Goal: Transaction & Acquisition: Obtain resource

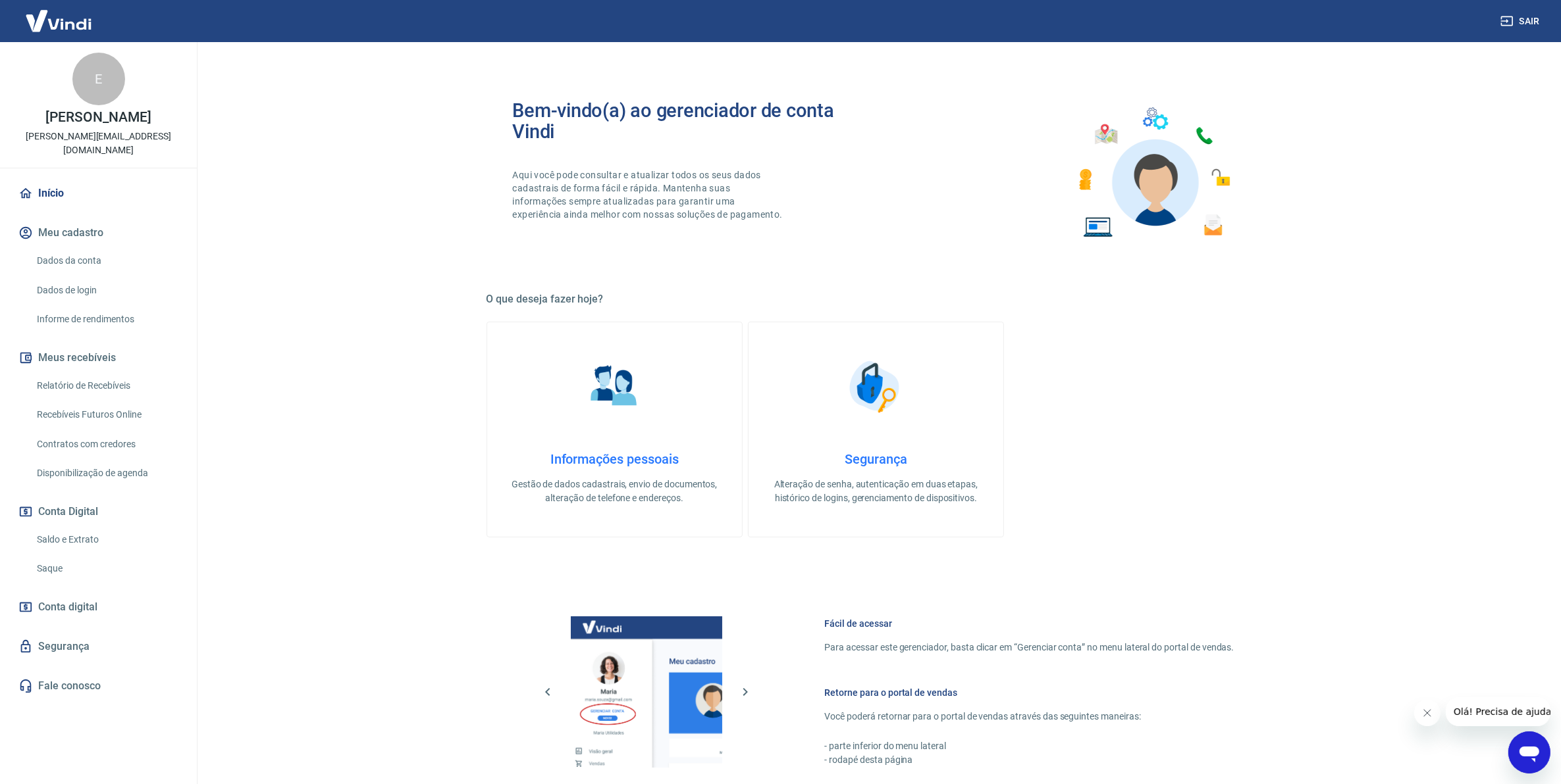
click at [120, 377] on link "Relatório de Recebíveis" at bounding box center [106, 385] width 149 height 27
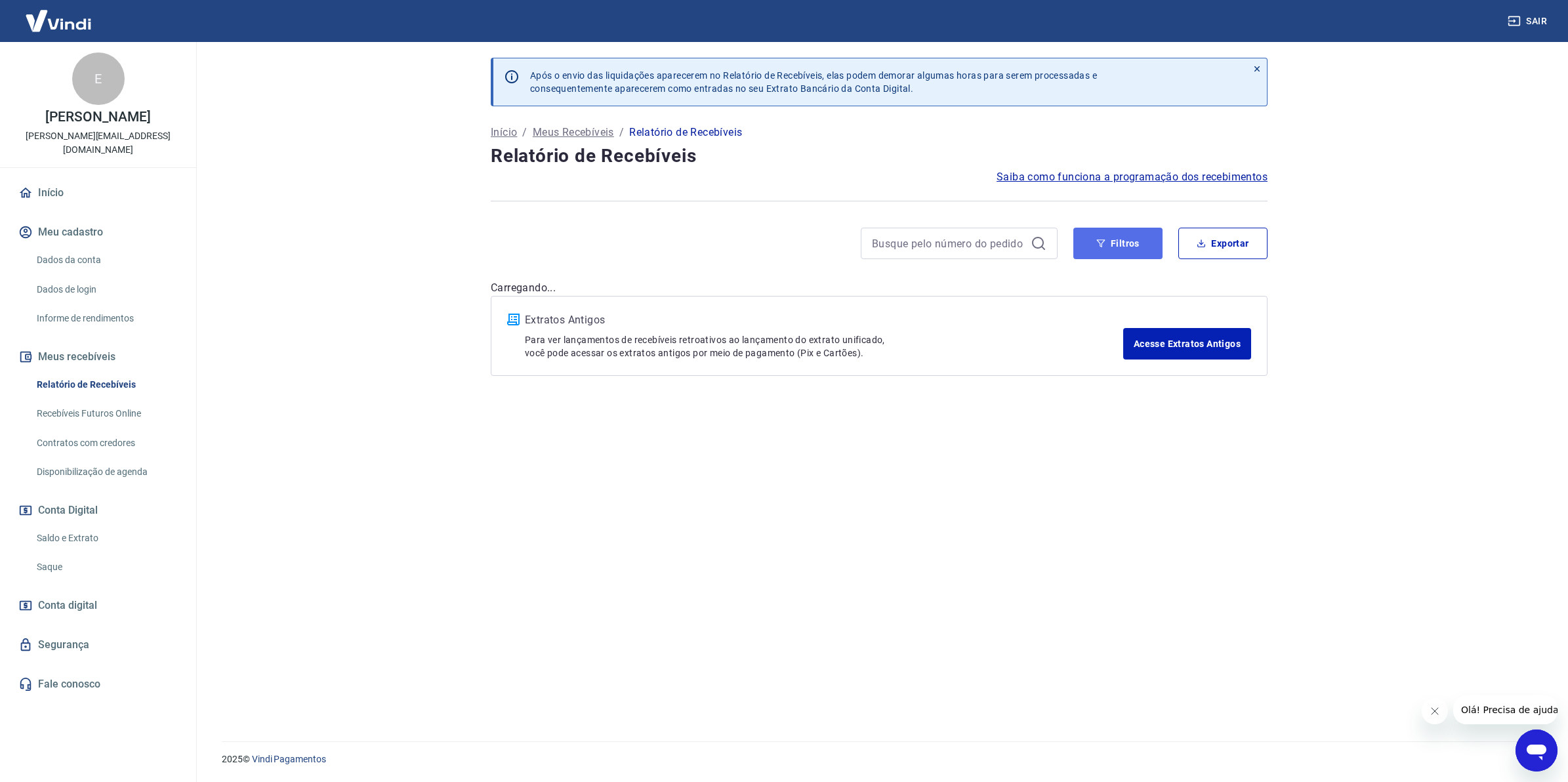
click at [1113, 246] on button "Filtros" at bounding box center [1118, 243] width 90 height 31
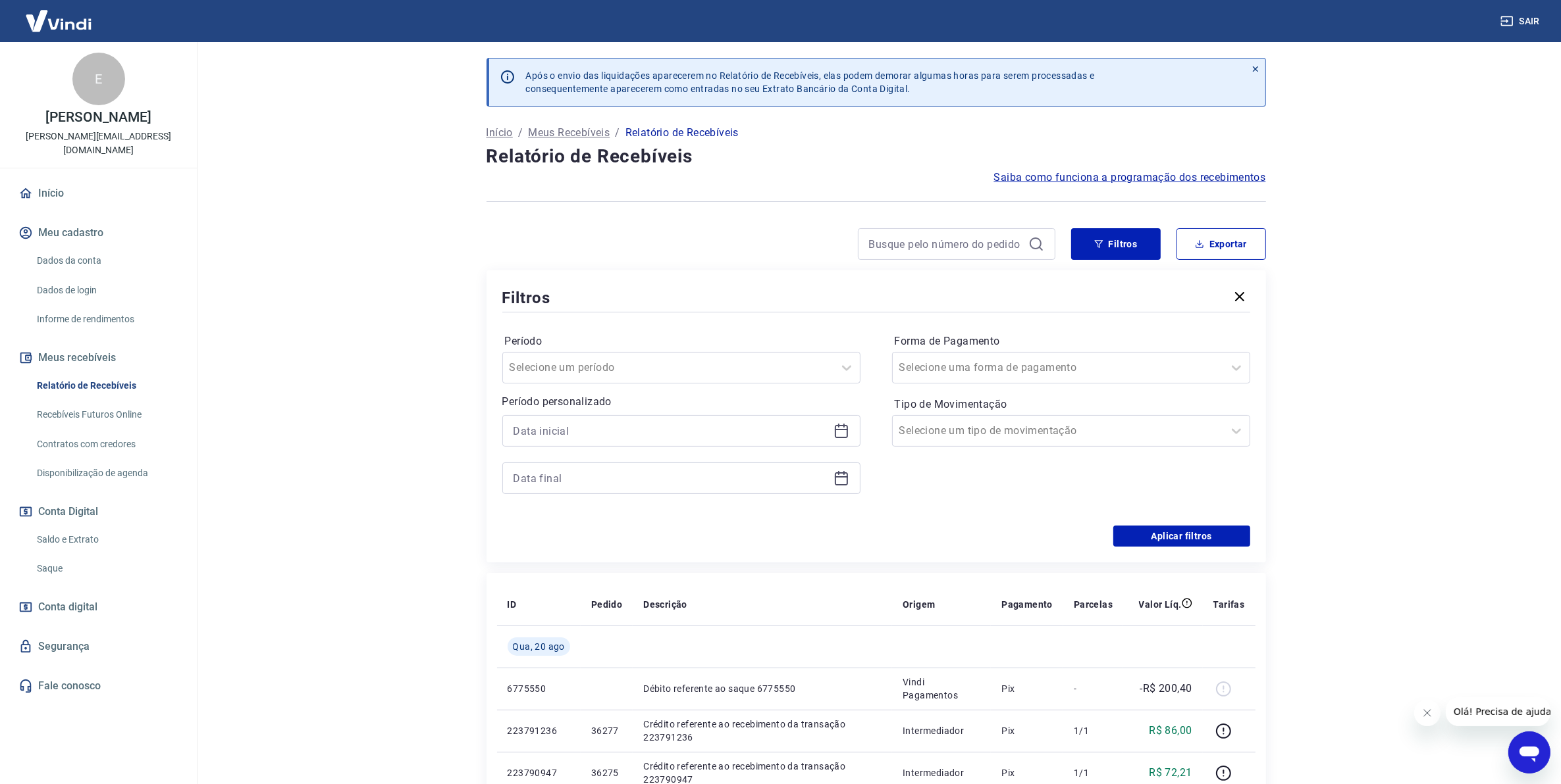
click at [827, 444] on div at bounding box center [682, 430] width 358 height 31
click at [830, 429] on div at bounding box center [682, 430] width 358 height 31
click at [831, 429] on div at bounding box center [682, 430] width 358 height 31
click at [835, 432] on icon at bounding box center [841, 431] width 13 height 13
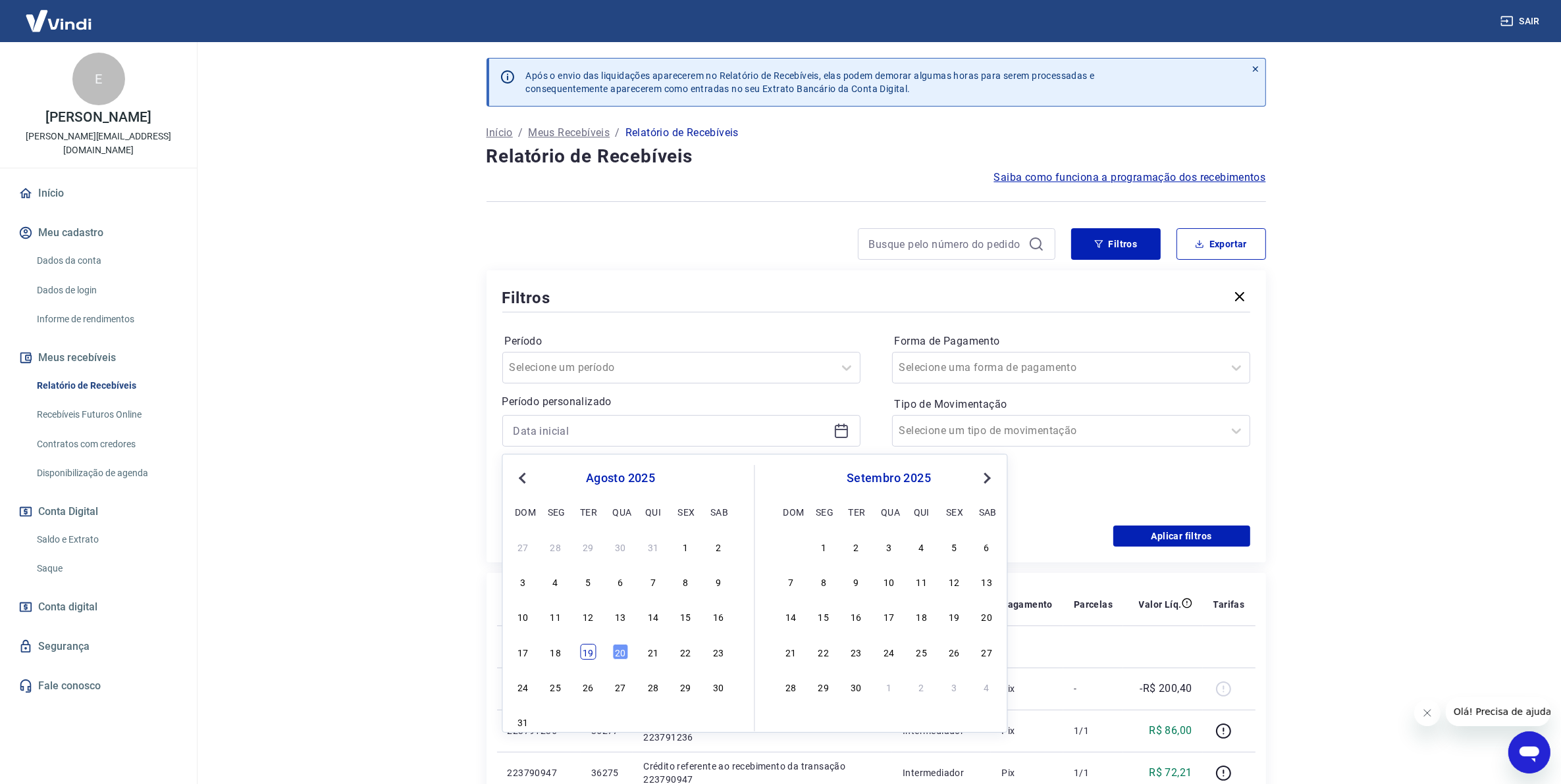
click at [583, 659] on div "17 18 19 20 21 22 23" at bounding box center [621, 652] width 215 height 19
drag, startPoint x: 558, startPoint y: 656, endPoint x: 588, endPoint y: 658, distance: 30.1
click at [560, 656] on div "18" at bounding box center [555, 652] width 16 height 16
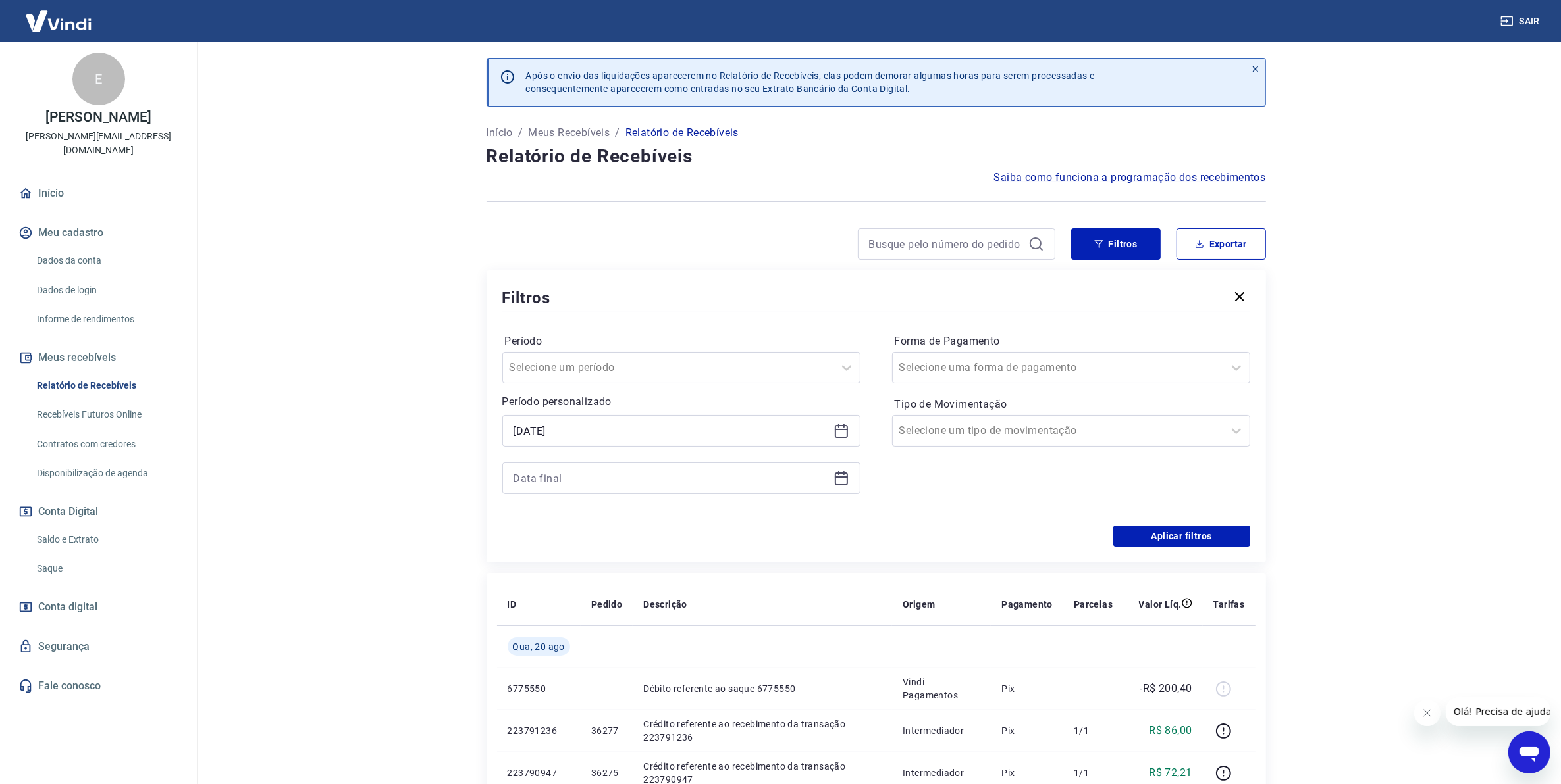
click at [841, 481] on icon at bounding box center [841, 478] width 16 height 16
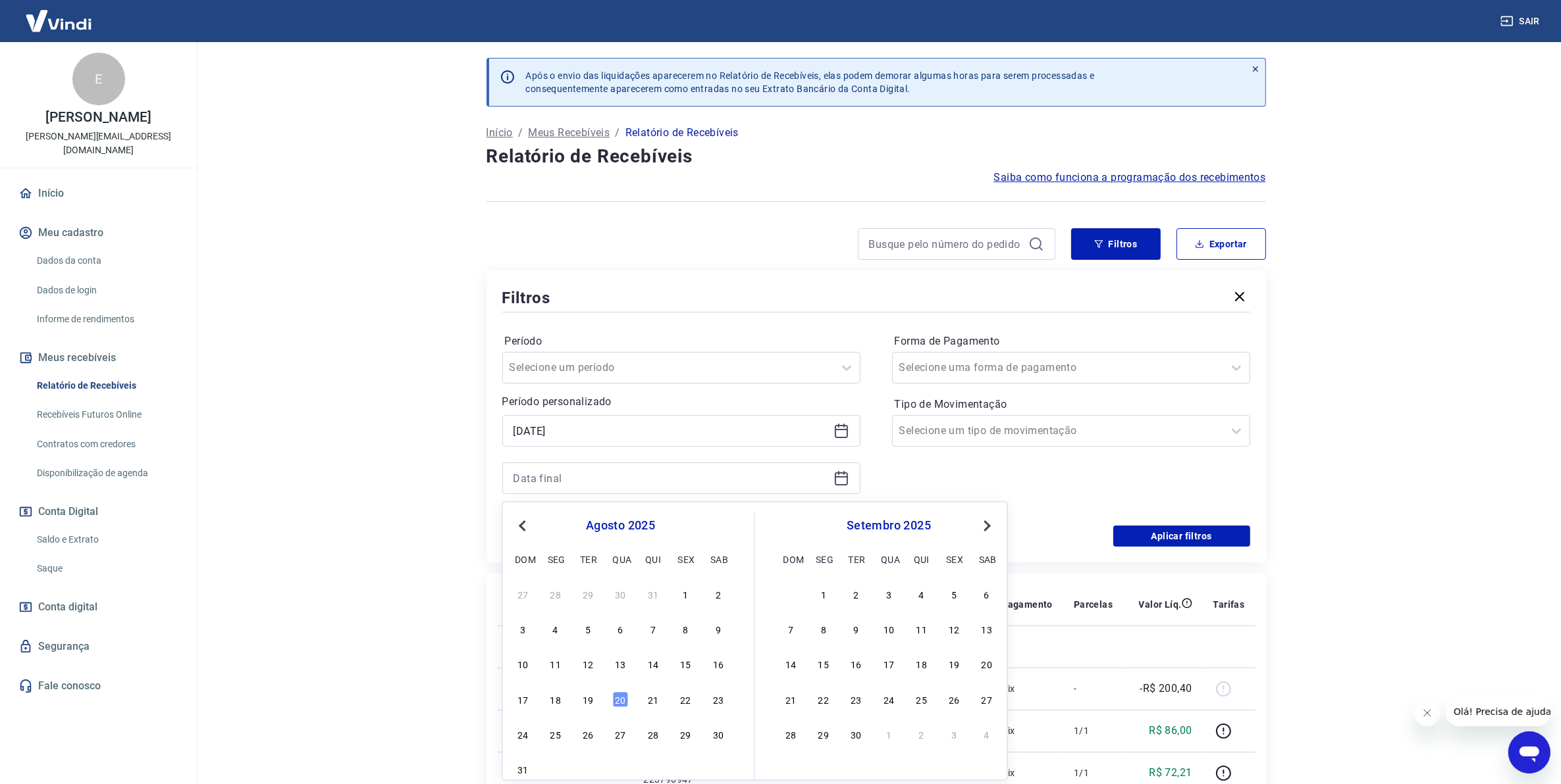
click at [596, 701] on div "17 18 19 20 21 22 23" at bounding box center [621, 700] width 215 height 19
click at [841, 429] on icon at bounding box center [841, 430] width 13 height 2
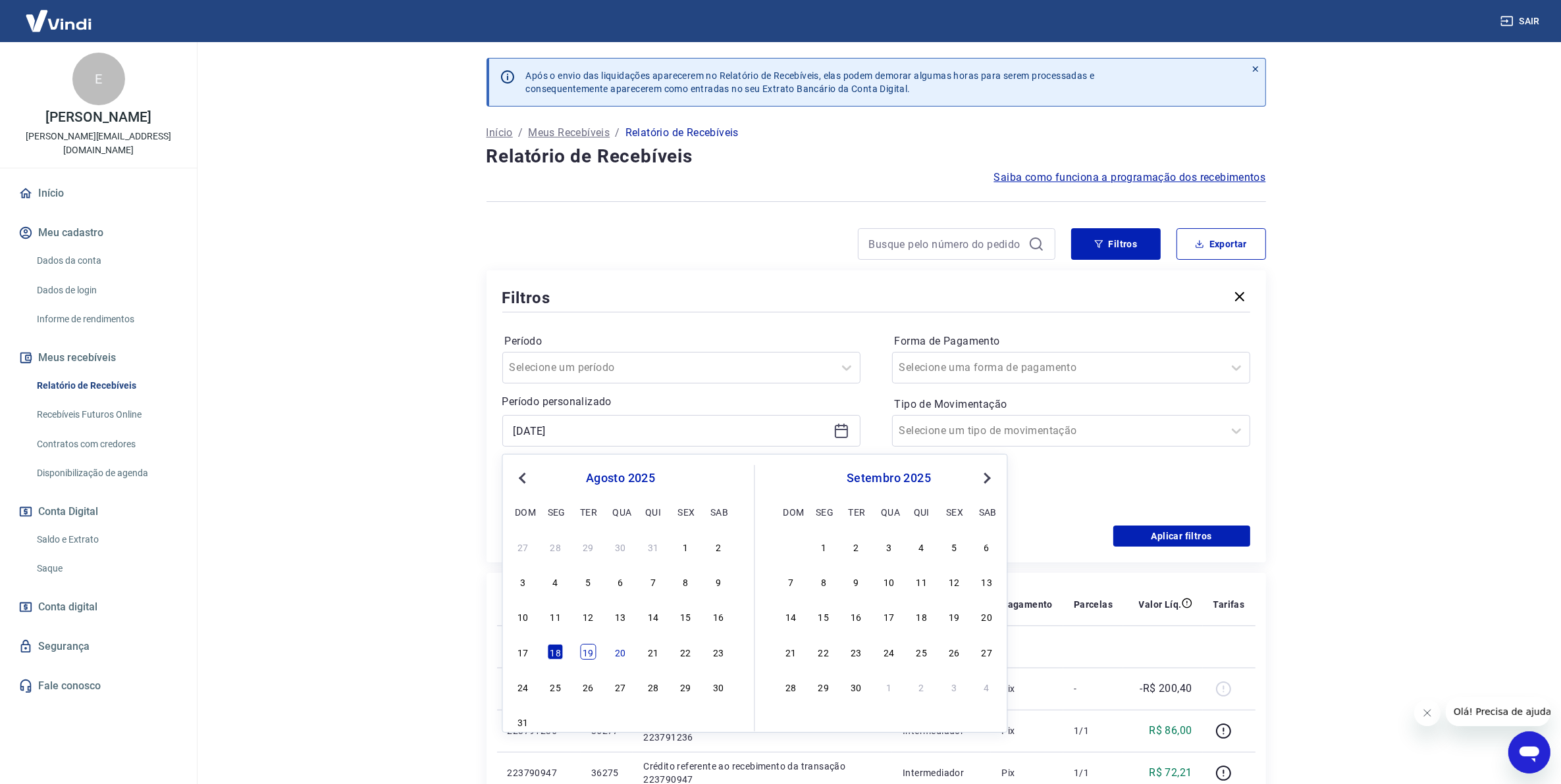
click at [594, 653] on div "19" at bounding box center [588, 652] width 16 height 16
type input "19/08/2025"
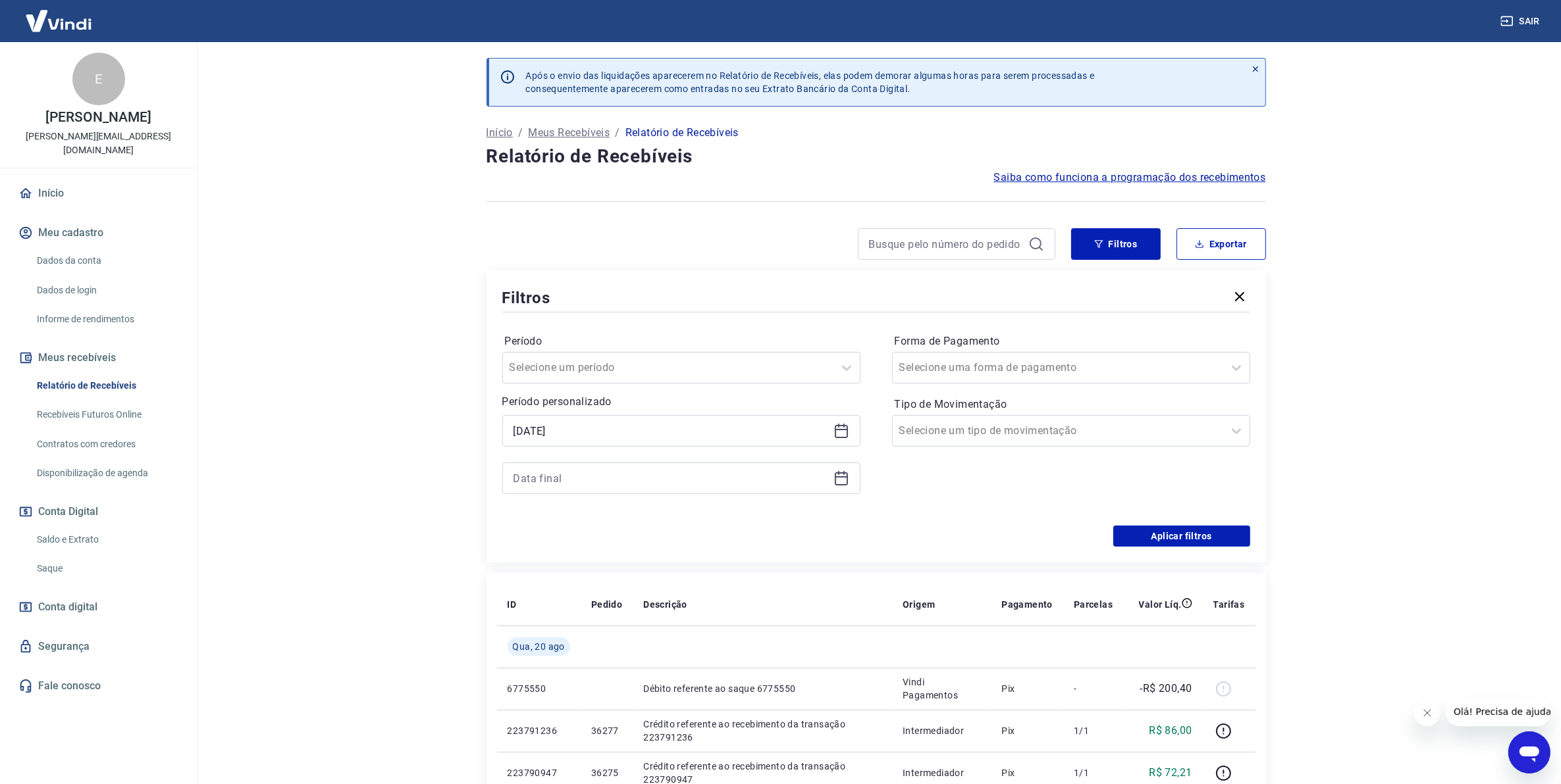
click at [838, 486] on icon at bounding box center [841, 479] width 13 height 13
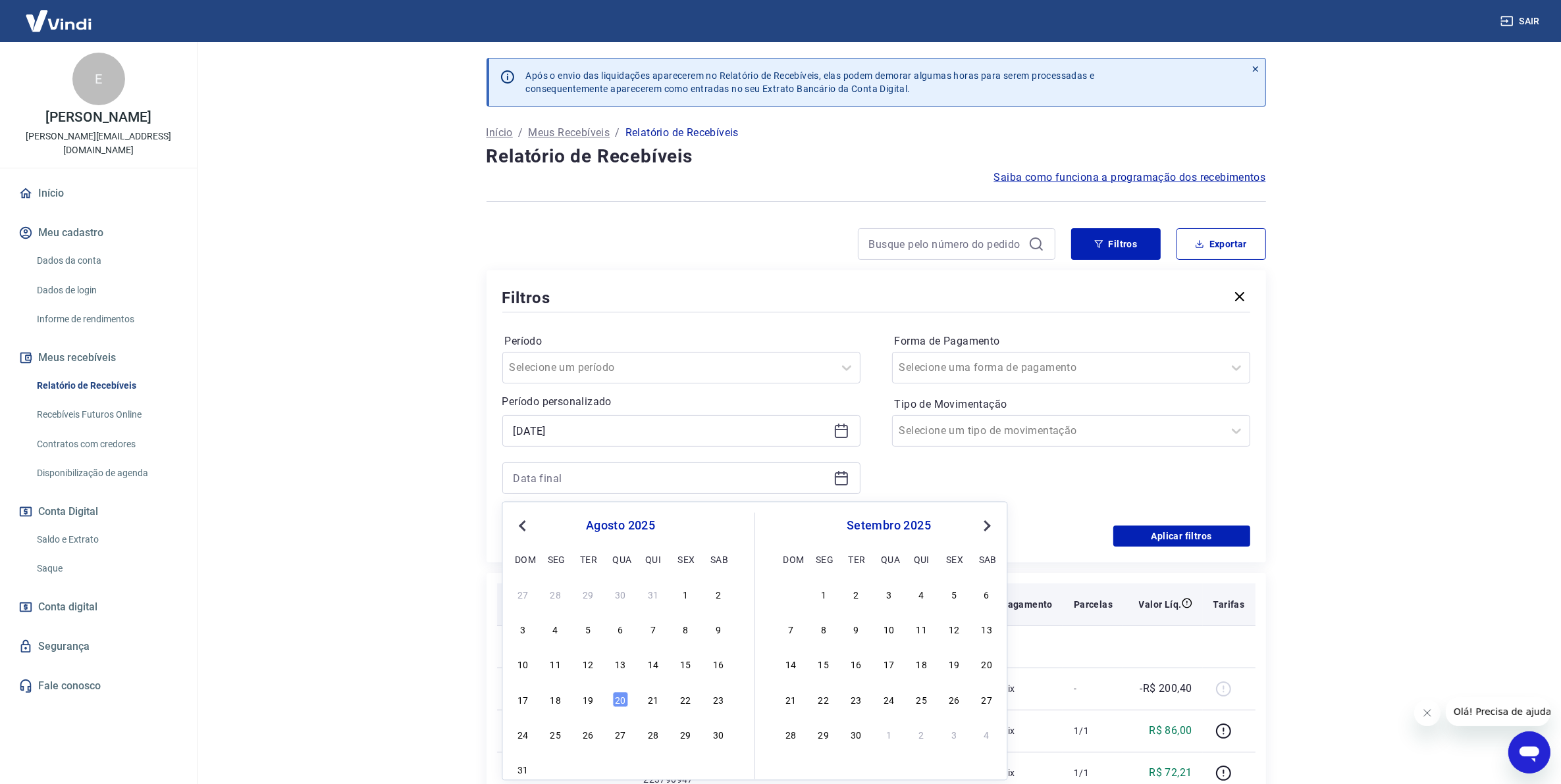
click at [621, 704] on div "20" at bounding box center [621, 700] width 16 height 16
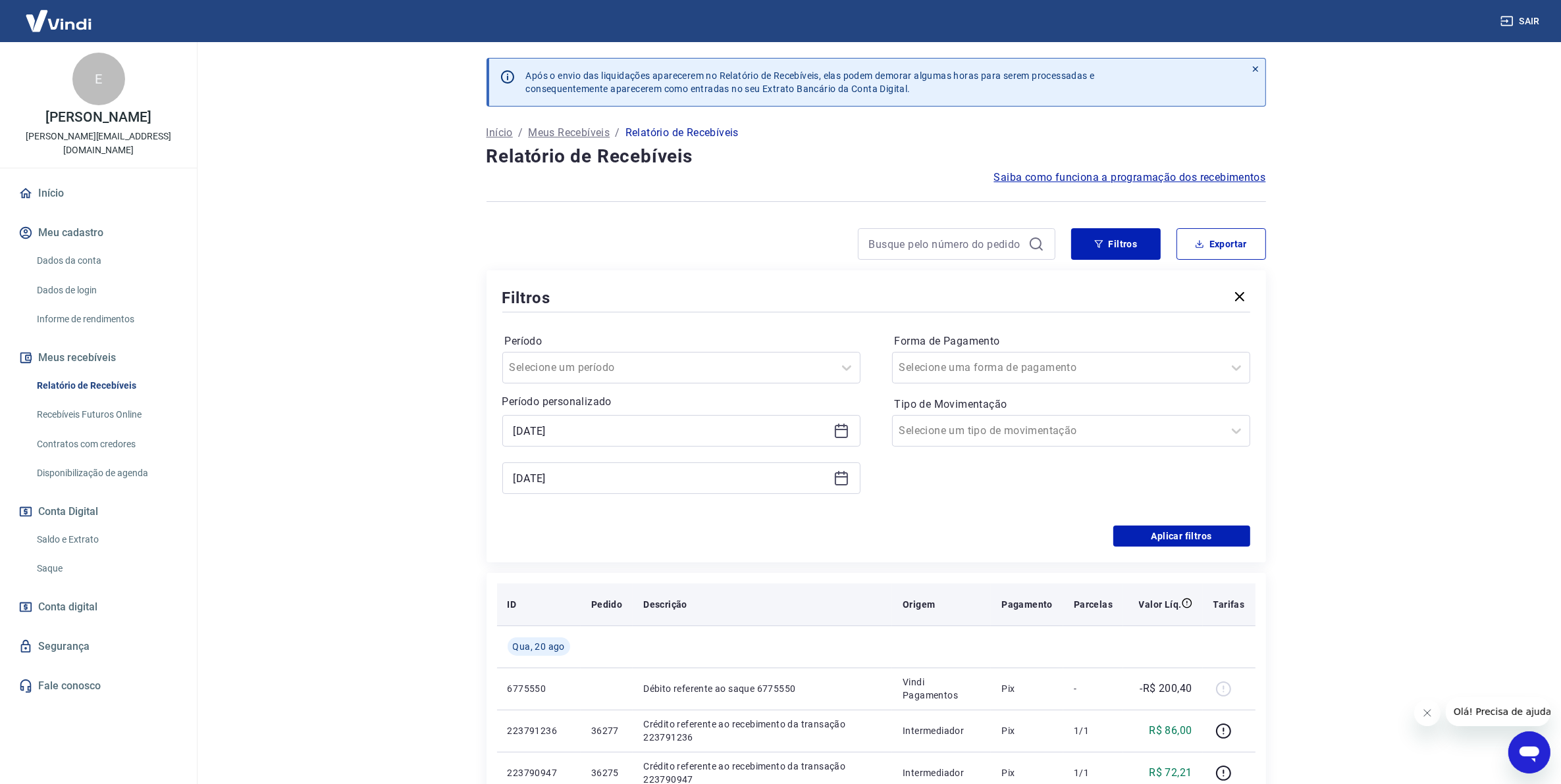
type input "20/08/2025"
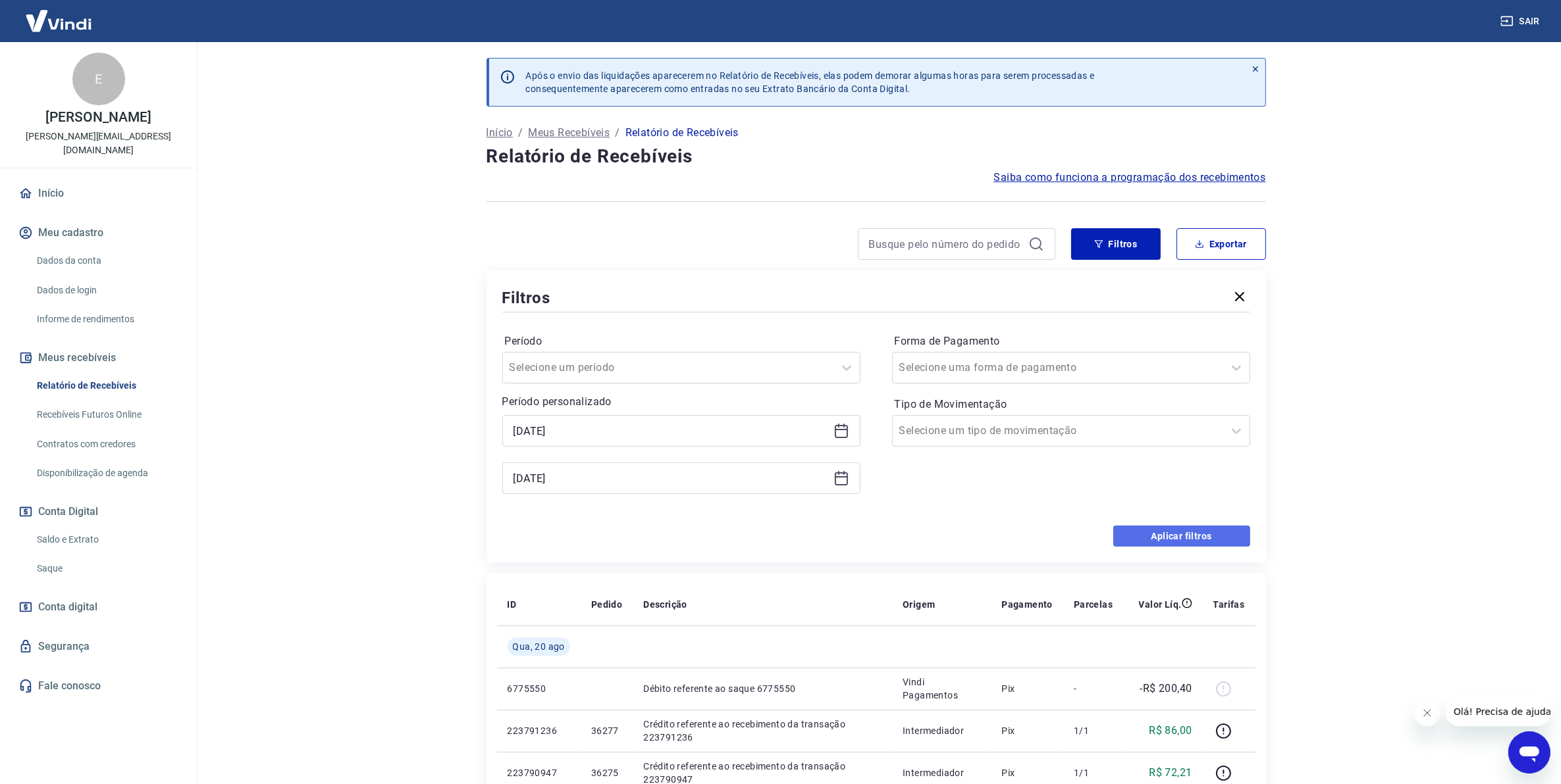
click at [1158, 534] on button "Aplicar filtros" at bounding box center [1182, 537] width 137 height 21
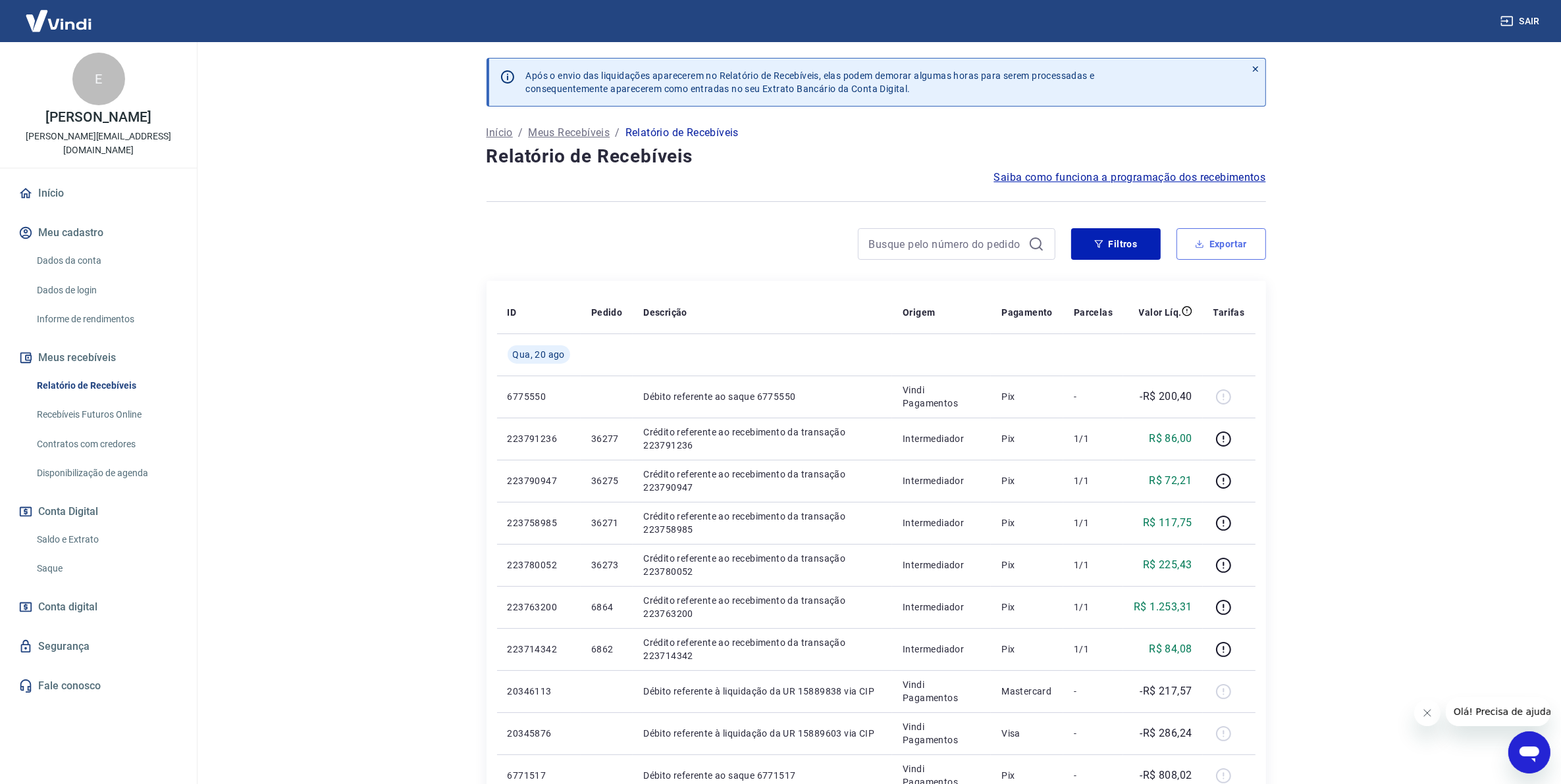
click at [1216, 250] on button "Exportar" at bounding box center [1221, 244] width 90 height 31
type input "19/08/2025"
type input "20/08/2025"
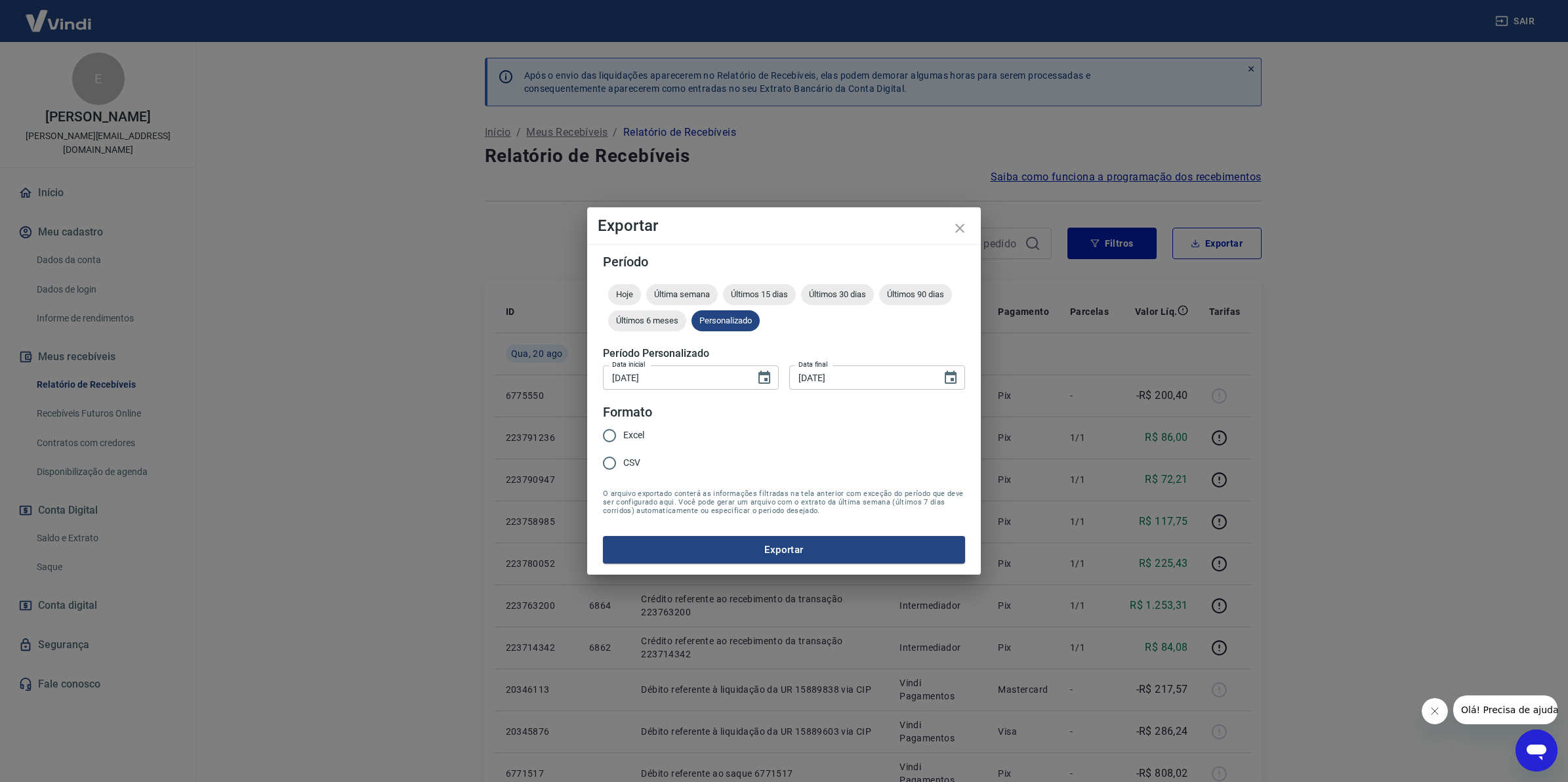
click at [631, 435] on span "Excel" at bounding box center [634, 435] width 21 height 14
click at [623, 435] on input "Excel" at bounding box center [609, 436] width 27 height 27
radio input "true"
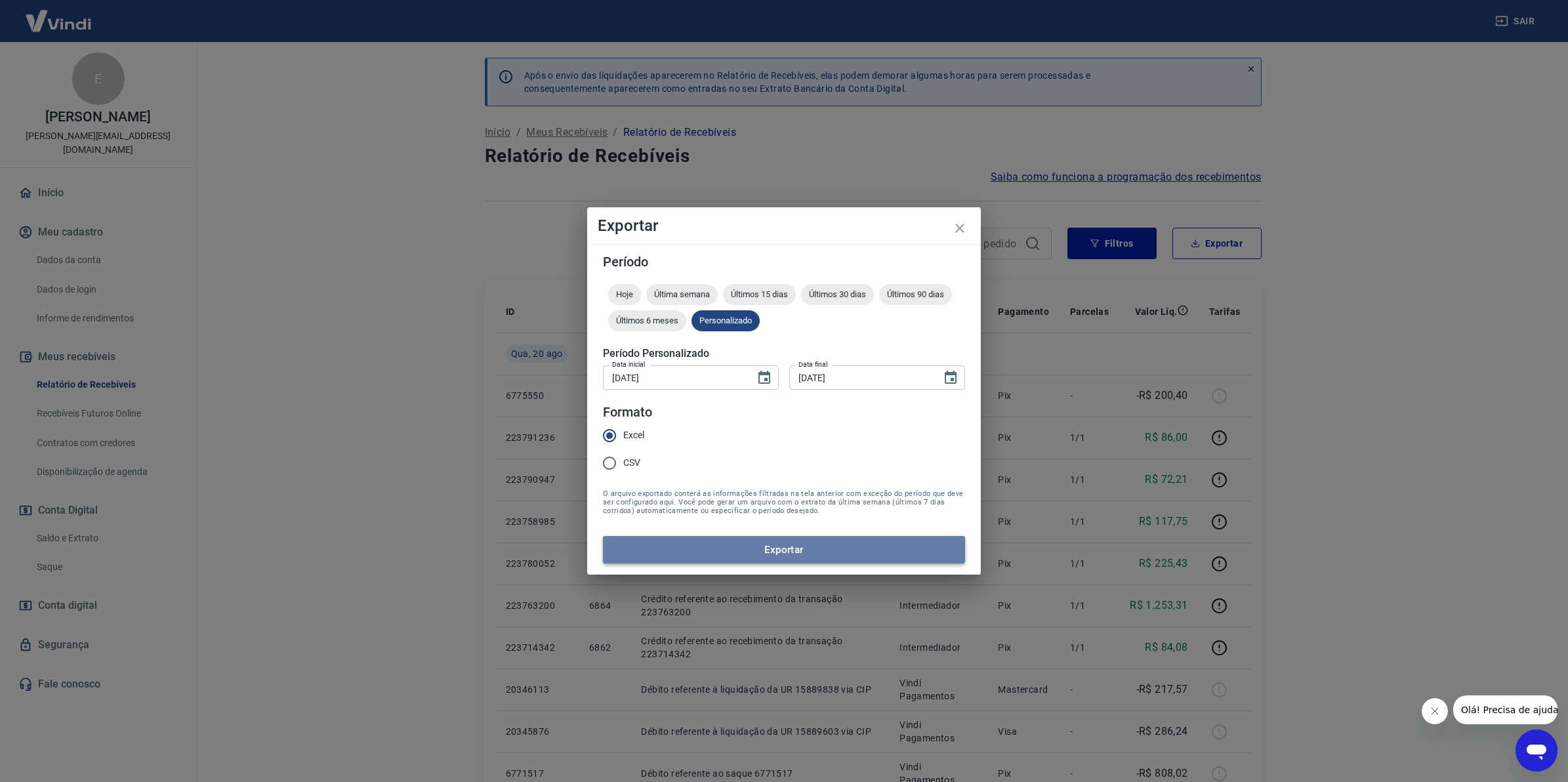
click at [637, 540] on button "Exportar" at bounding box center [783, 550] width 362 height 27
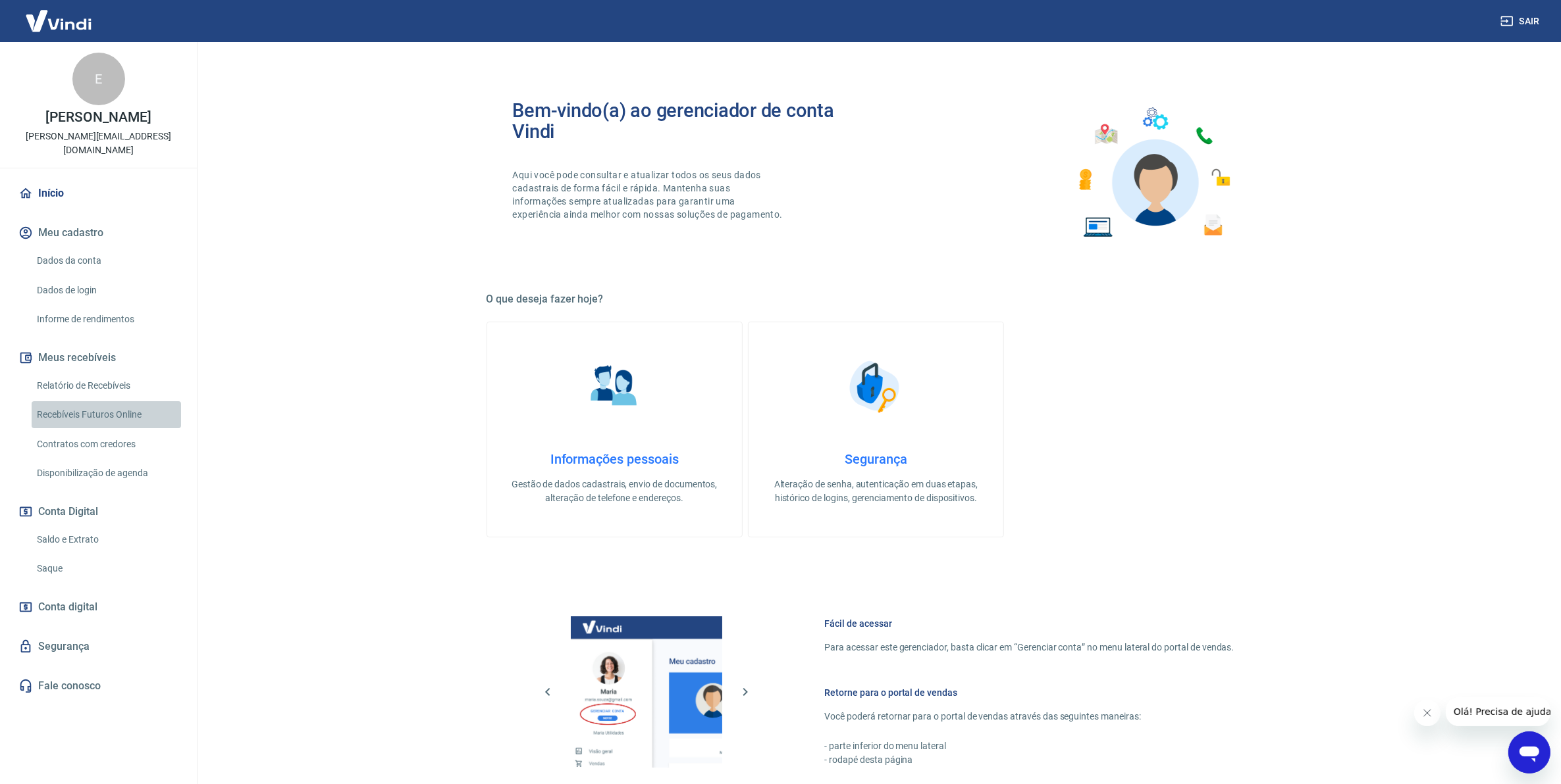
click at [60, 403] on link "Recebíveis Futuros Online" at bounding box center [106, 414] width 149 height 27
click at [70, 460] on link "Disponibilização de agenda" at bounding box center [106, 473] width 149 height 27
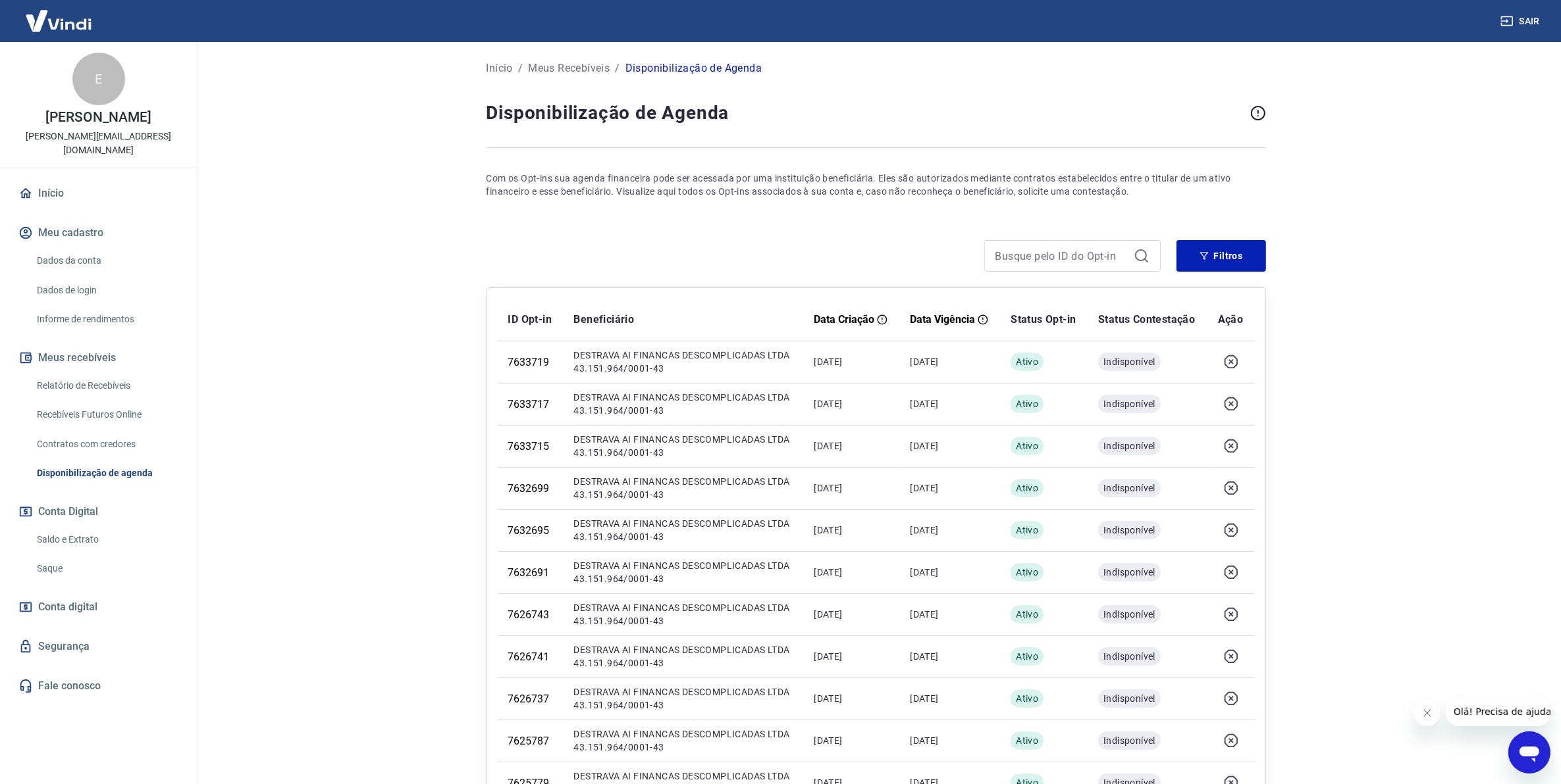
click at [85, 431] on link "Contratos com credores" at bounding box center [106, 444] width 149 height 27
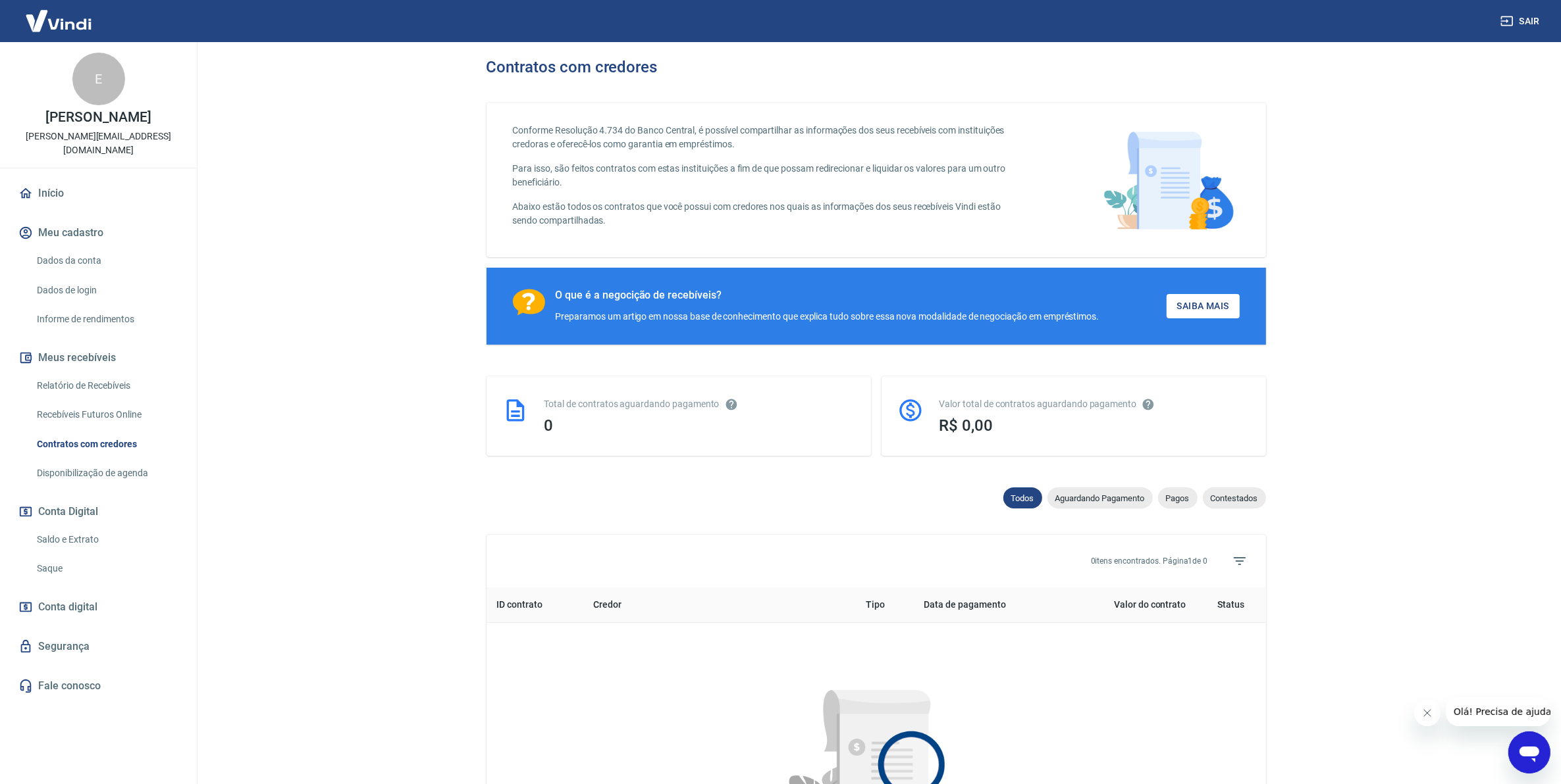
click at [103, 401] on link "Recebíveis Futuros Online" at bounding box center [106, 414] width 149 height 27
